Goal: Task Accomplishment & Management: Manage account settings

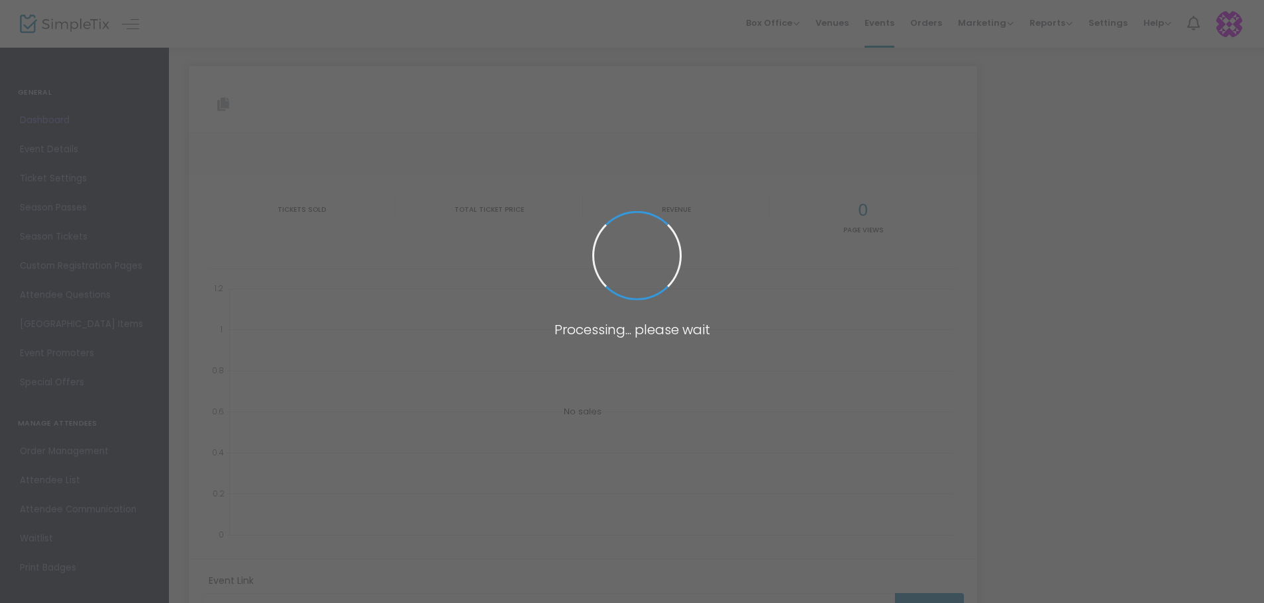
type input "[URL][DOMAIN_NAME]"
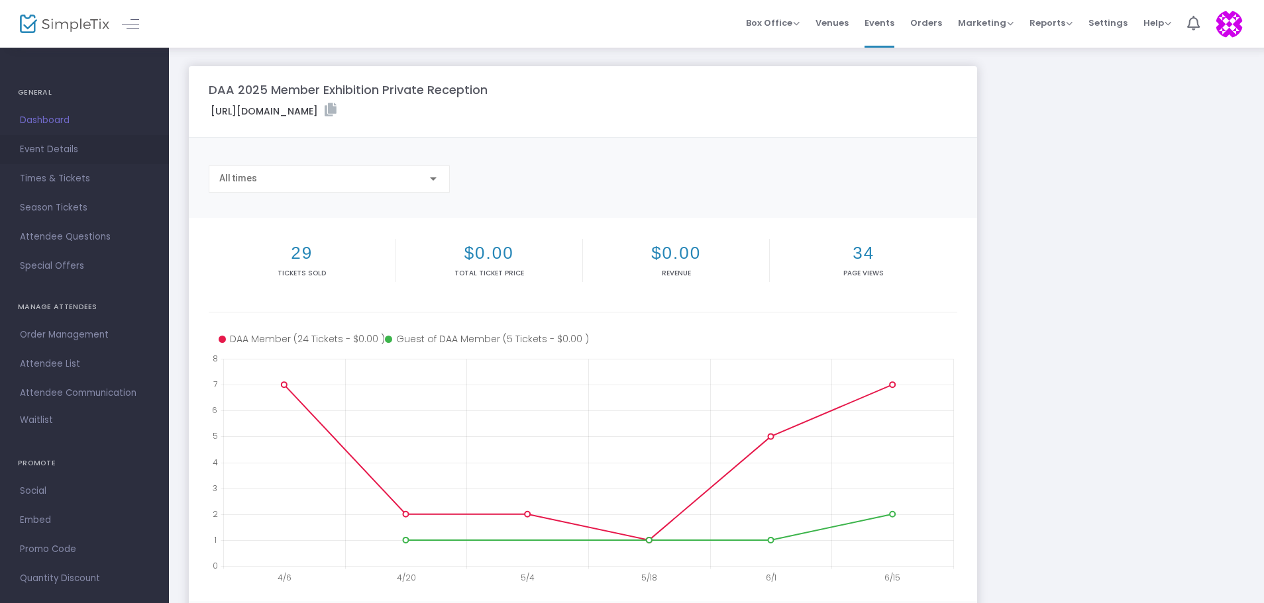
click at [59, 150] on span "Event Details" at bounding box center [84, 149] width 129 height 17
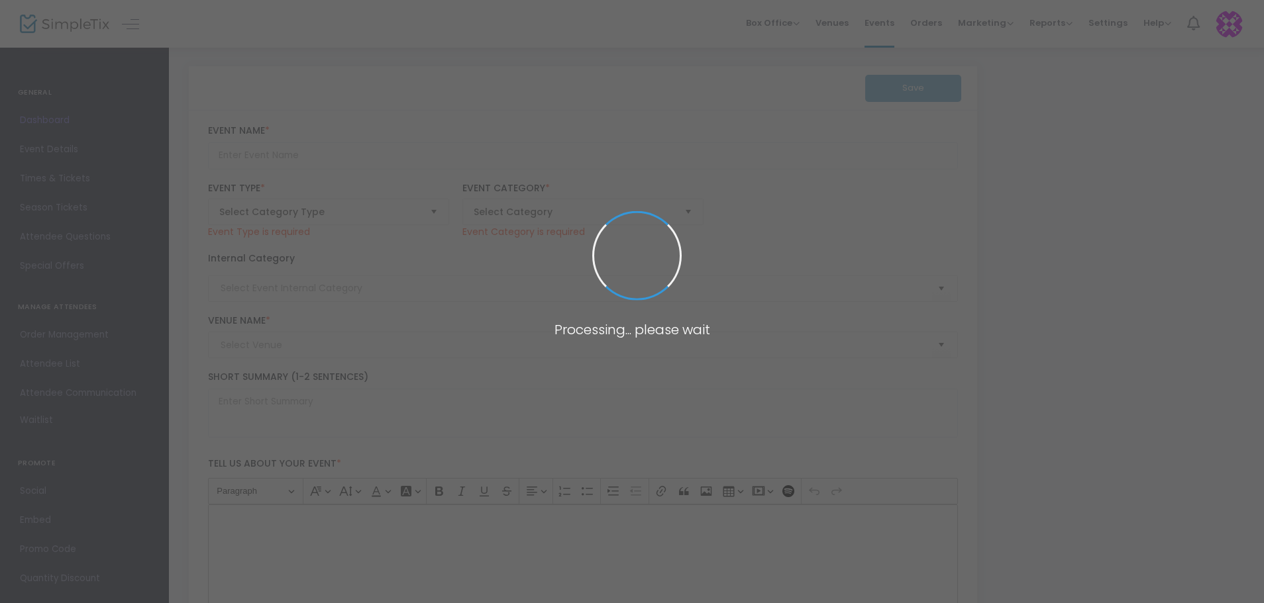
type input "DAA 2025 Member Exhibition Private Reception"
type textarea "DAA Members and their guests are cordially invited to the 2025 DAA Member Exhib…"
checkbox input "true"
type input "Buy Tickets"
type input "Old Storehouse Art"
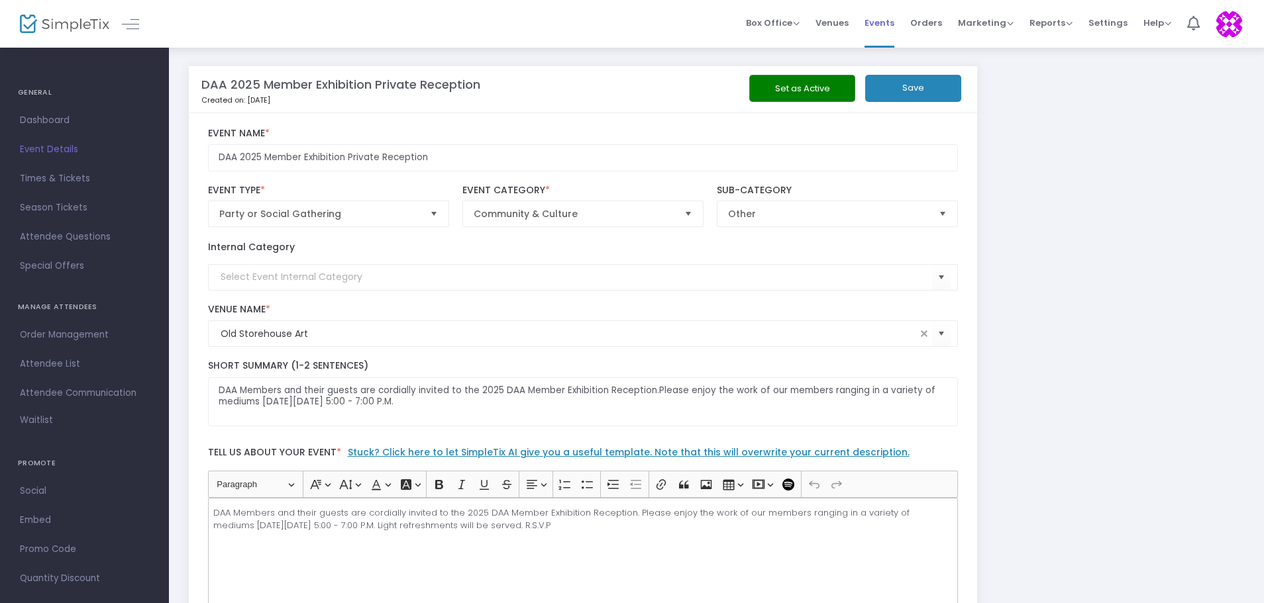
click at [894, 21] on span "Events" at bounding box center [879, 23] width 30 height 34
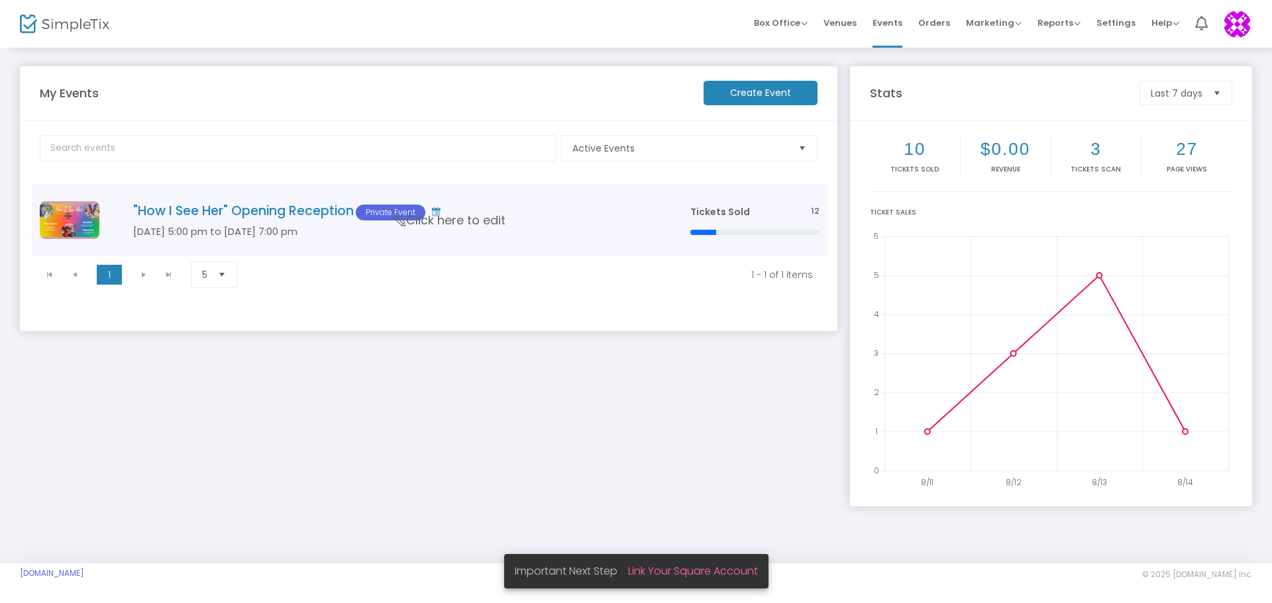
click at [258, 213] on h4 ""How I See Her" Opening Reception Private Event" at bounding box center [391, 211] width 517 height 17
